Goal: Task Accomplishment & Management: Manage account settings

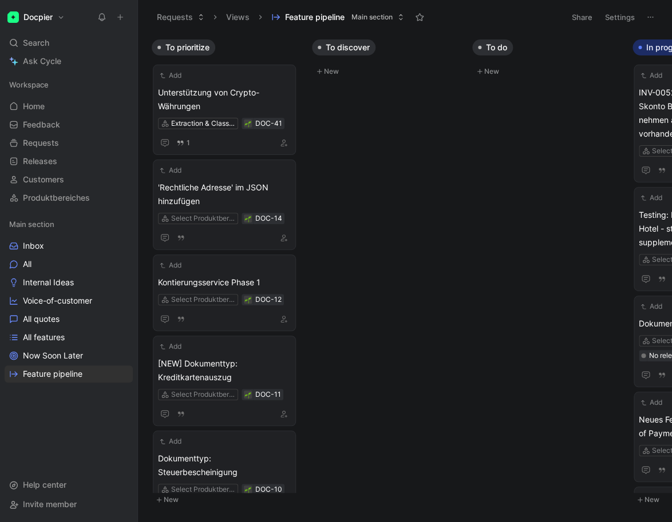
click at [56, 17] on button "Docpier" at bounding box center [36, 17] width 63 height 16
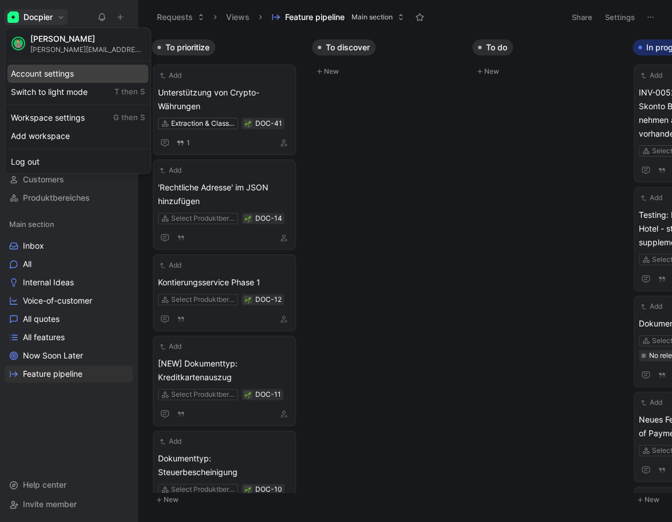
click at [49, 79] on div "Account settings" at bounding box center [77, 74] width 141 height 18
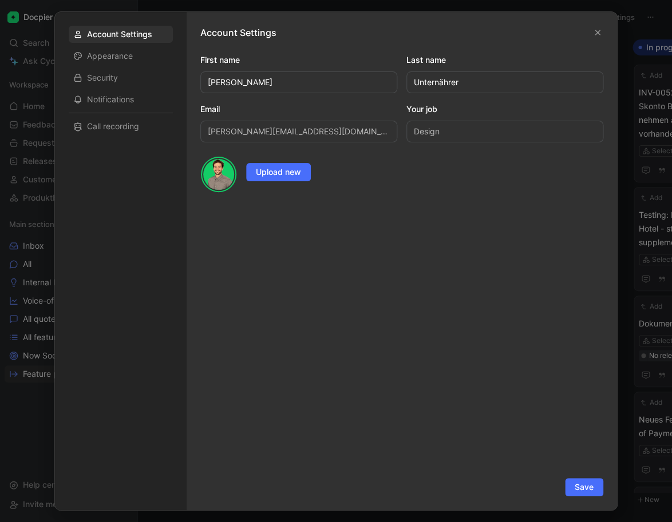
drag, startPoint x: 35, startPoint y: 148, endPoint x: 29, endPoint y: 129, distance: 19.9
click at [34, 148] on div at bounding box center [336, 261] width 672 height 522
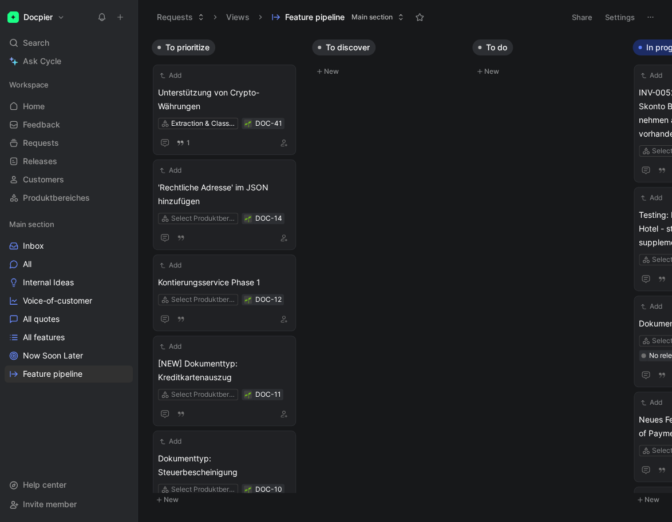
click at [38, 26] on div "Docpier Search ⌘ K Ask Cycle Workspace Home G then H Feedback G then F Requests…" at bounding box center [68, 261] width 137 height 522
click at [41, 22] on h1 "Docpier" at bounding box center [37, 17] width 29 height 10
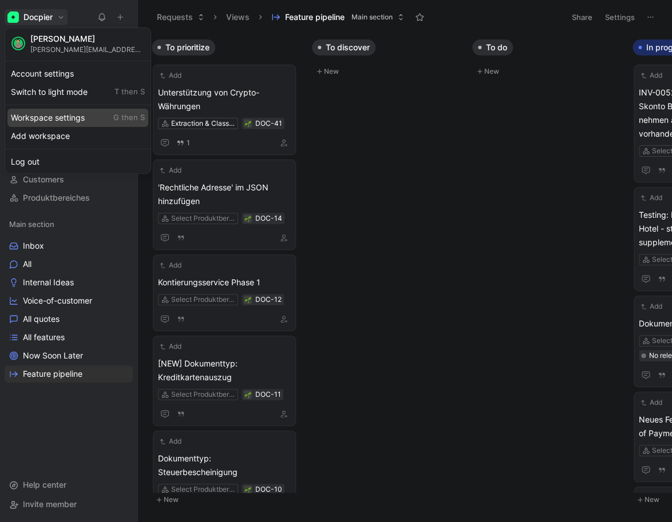
click at [49, 113] on div "Workspace settings G then S" at bounding box center [77, 118] width 141 height 18
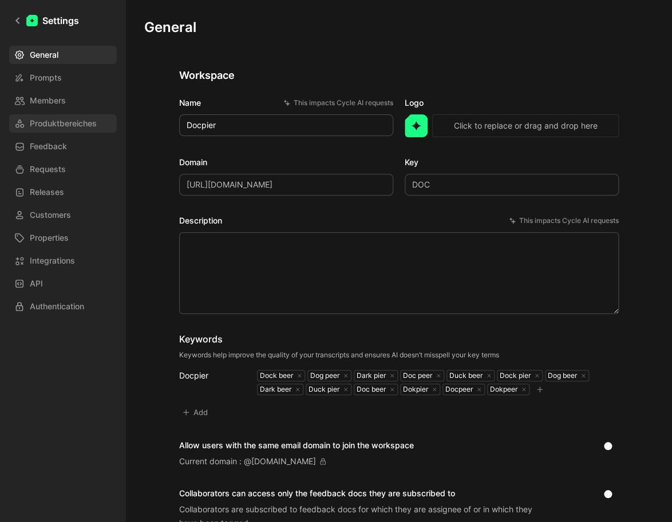
click at [52, 124] on span "Produktbereiches" at bounding box center [63, 124] width 67 height 14
